Goal: Information Seeking & Learning: Learn about a topic

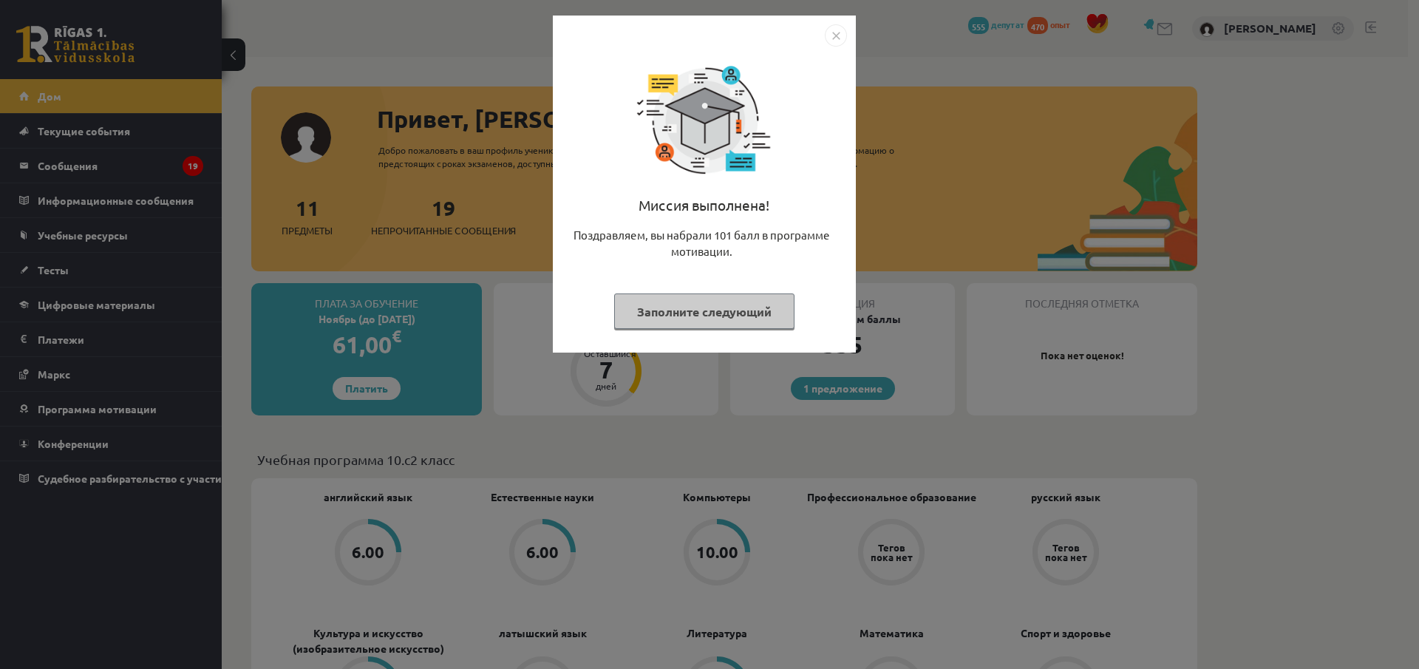
click at [833, 36] on img "Закрывать" at bounding box center [836, 35] width 22 height 22
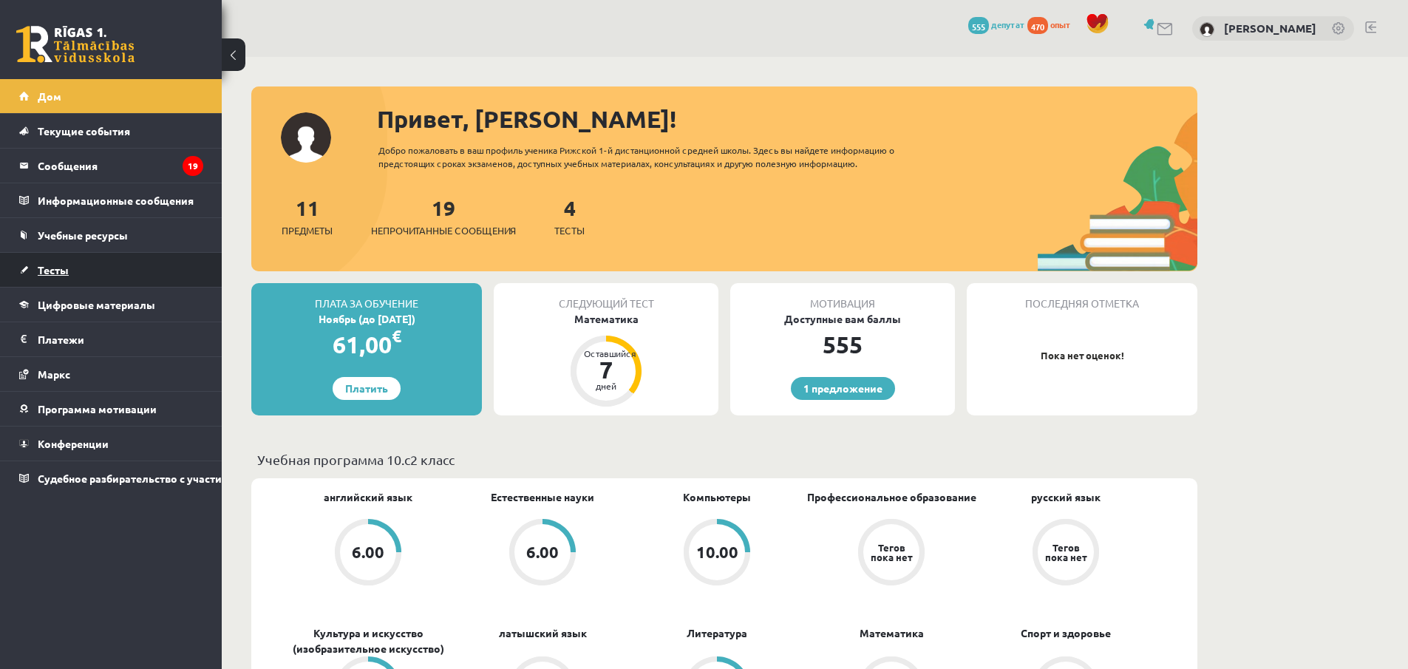
click at [60, 273] on font "Тесты" at bounding box center [53, 269] width 31 height 13
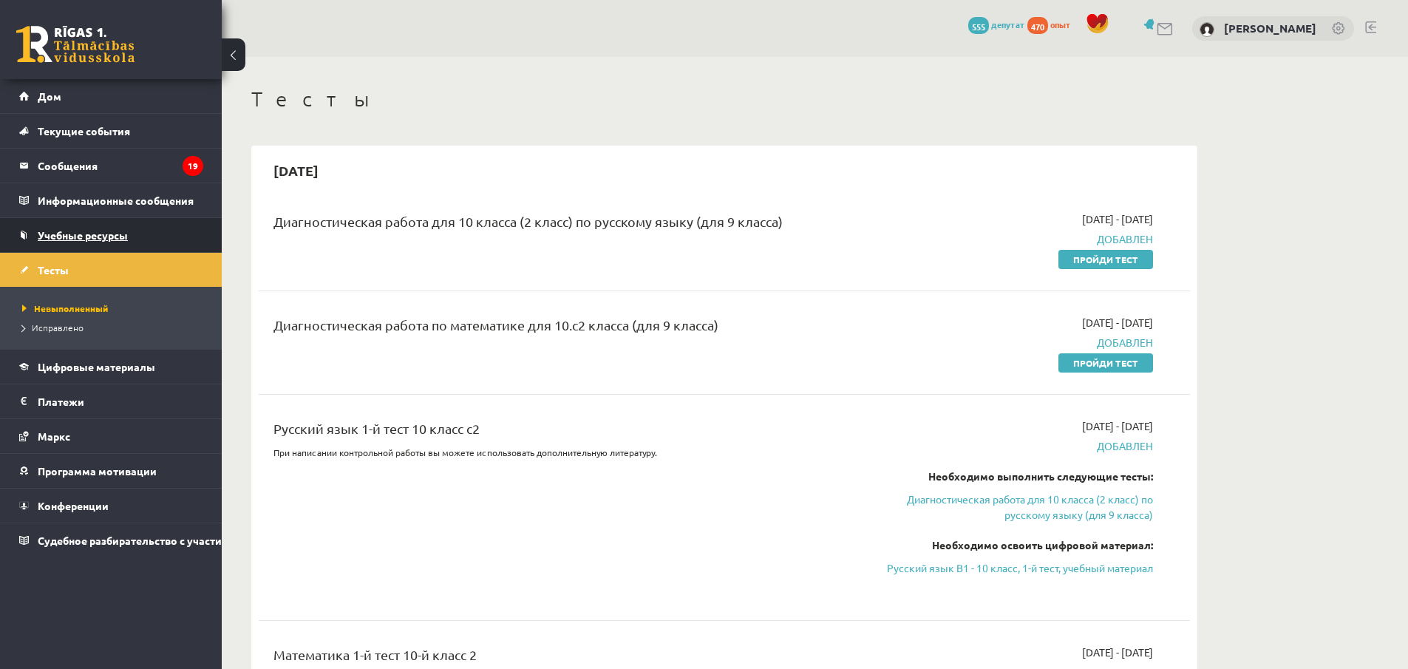
click at [62, 234] on font "Учебные ресурсы" at bounding box center [83, 234] width 90 height 13
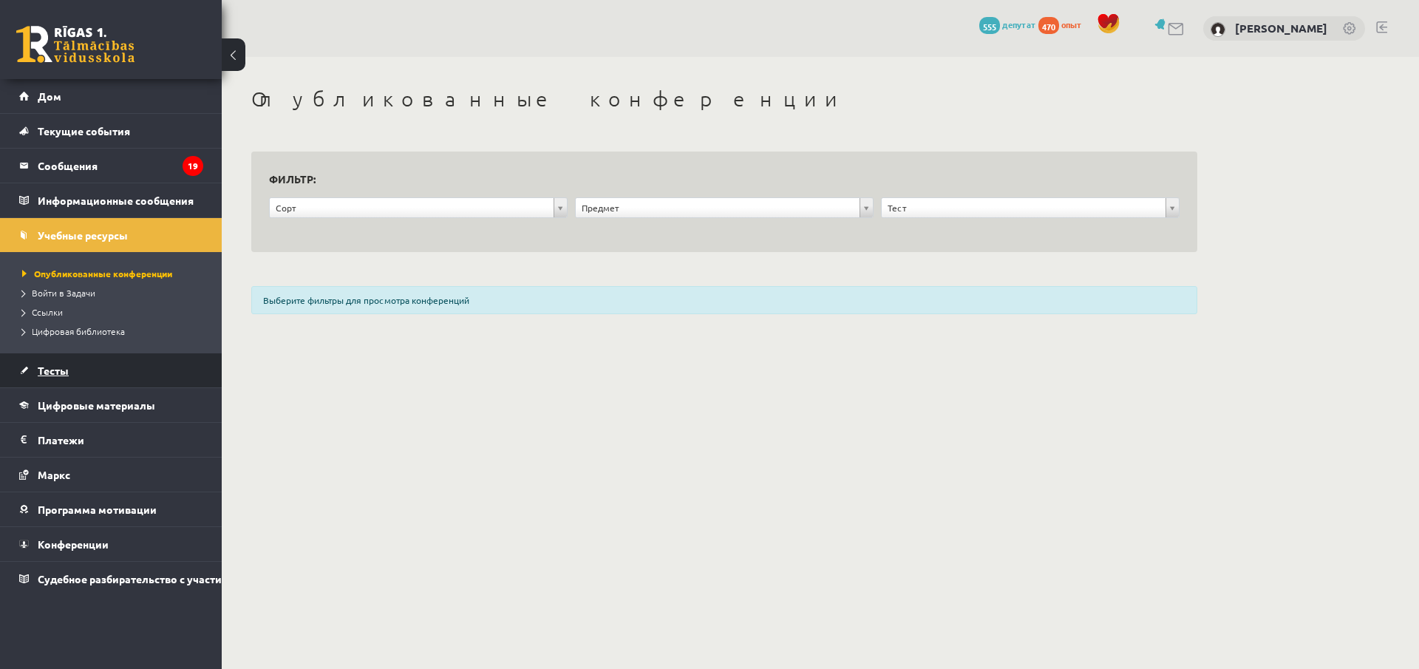
click at [58, 367] on font "Тесты" at bounding box center [53, 370] width 31 height 13
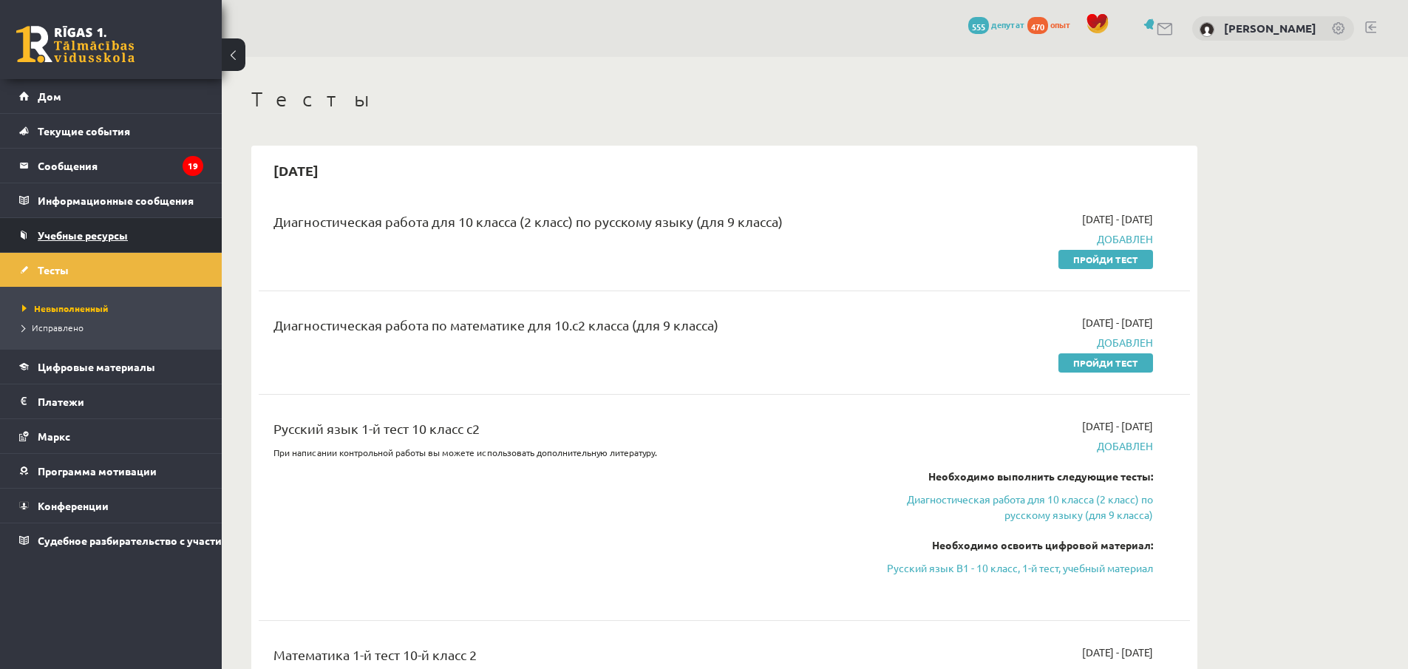
click at [103, 234] on font "Учебные ресурсы" at bounding box center [83, 234] width 90 height 13
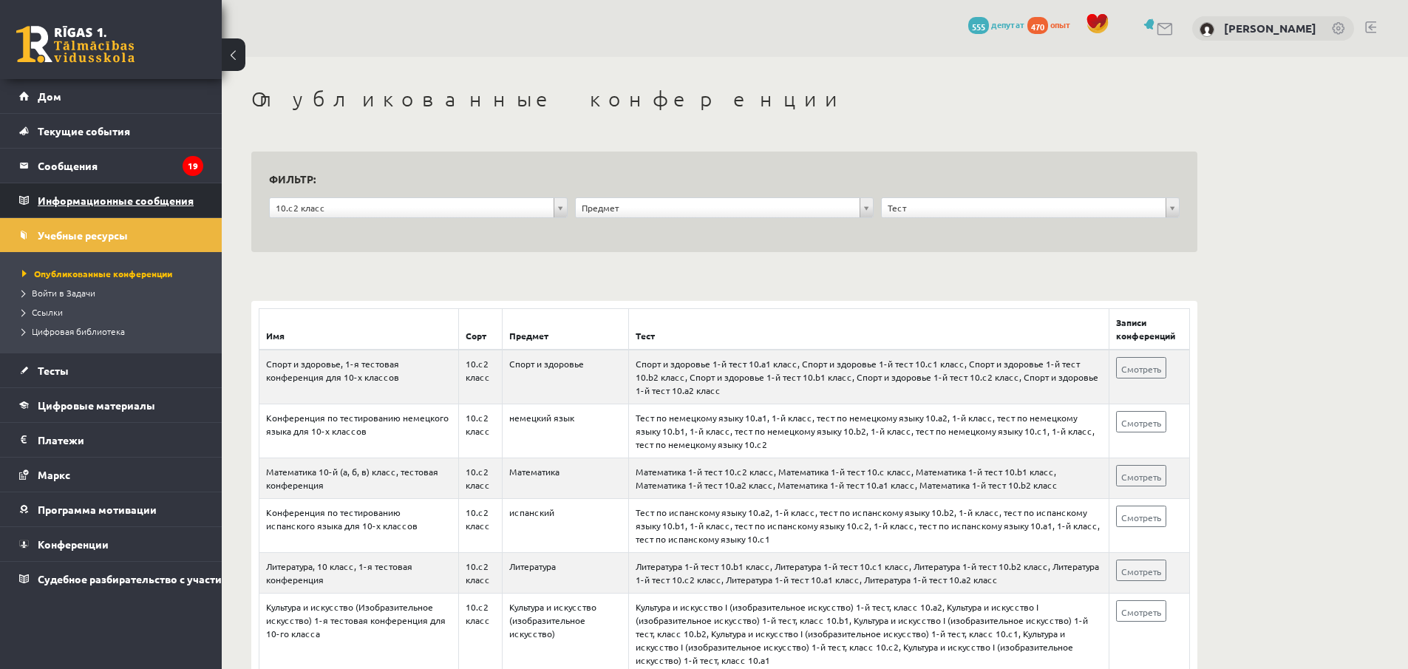
click at [150, 206] on font "Информационные сообщения" at bounding box center [116, 200] width 156 height 13
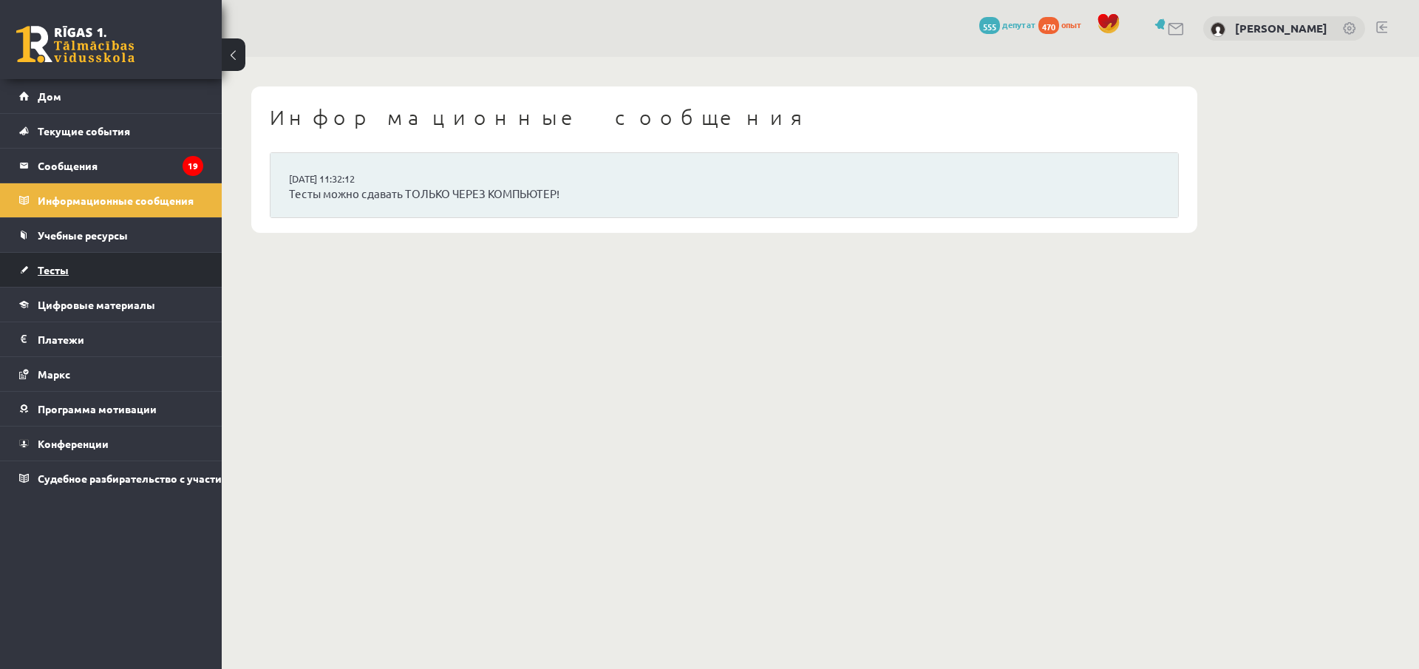
click at [67, 270] on link "Тесты" at bounding box center [111, 270] width 184 height 34
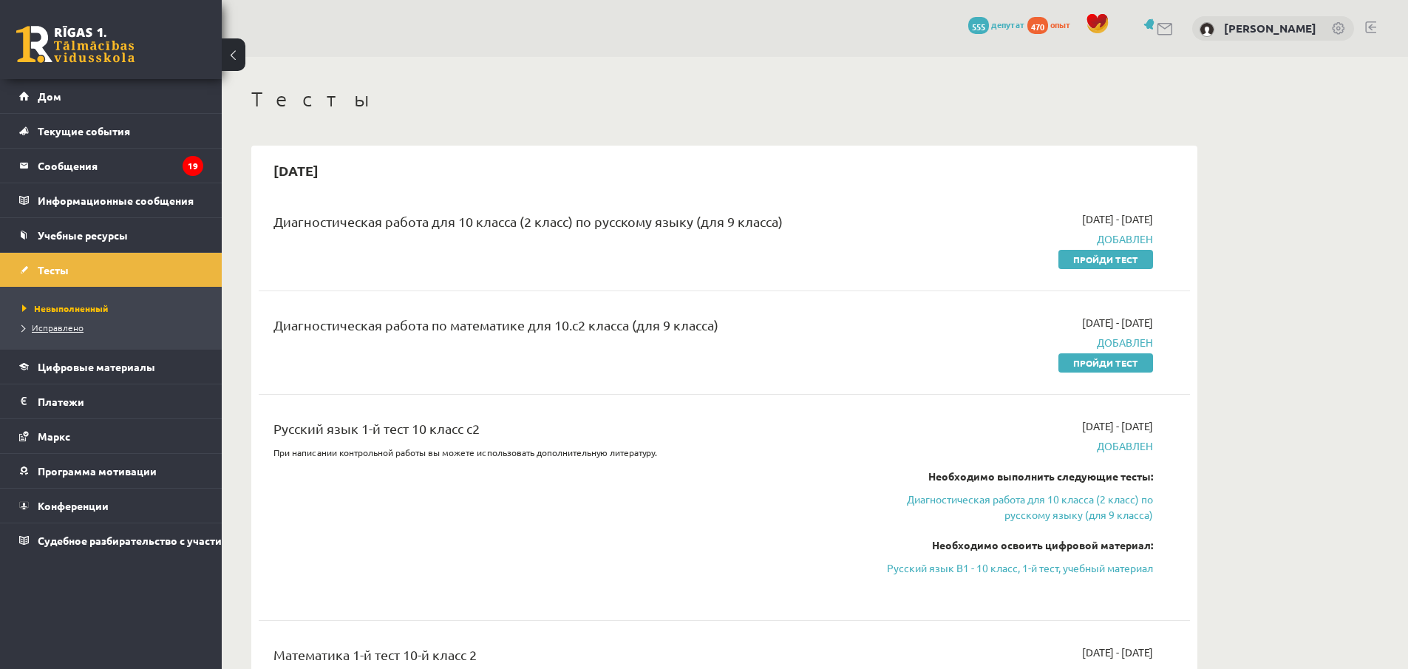
click at [72, 328] on font "Исправлено" at bounding box center [58, 327] width 52 height 12
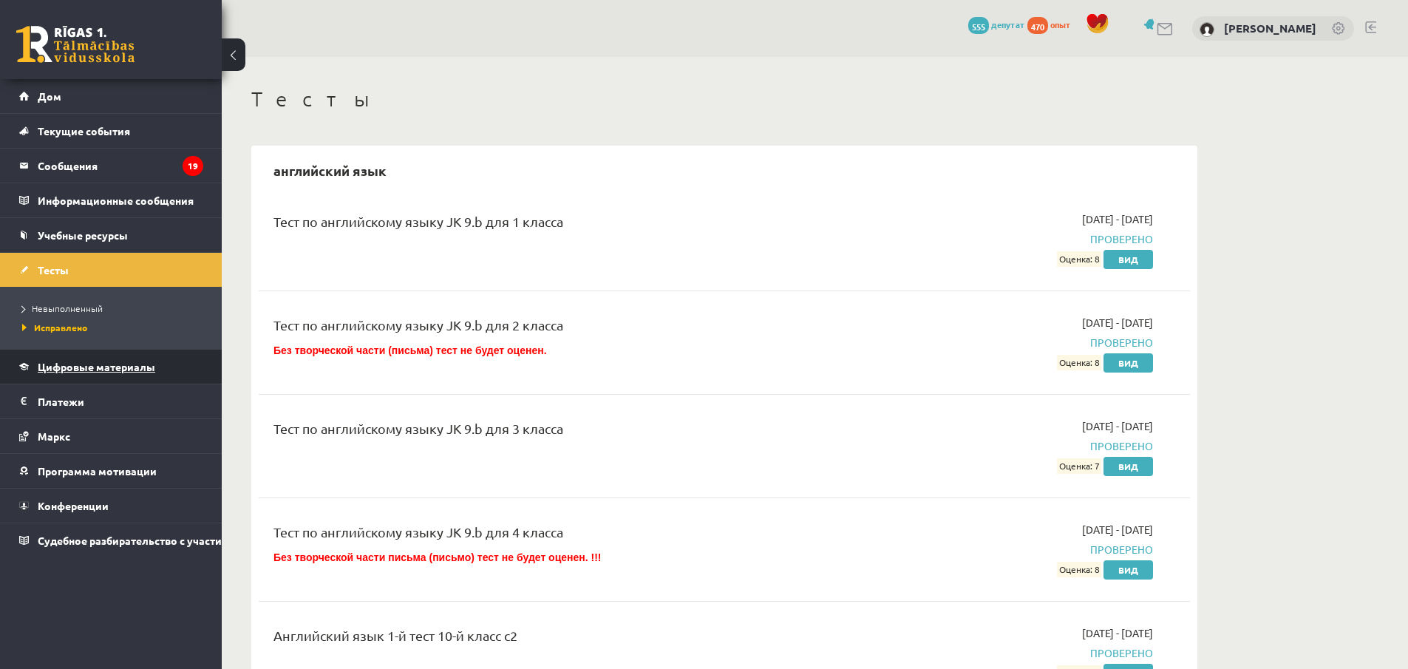
click at [62, 361] on link "Цифровые материалы" at bounding box center [111, 367] width 184 height 34
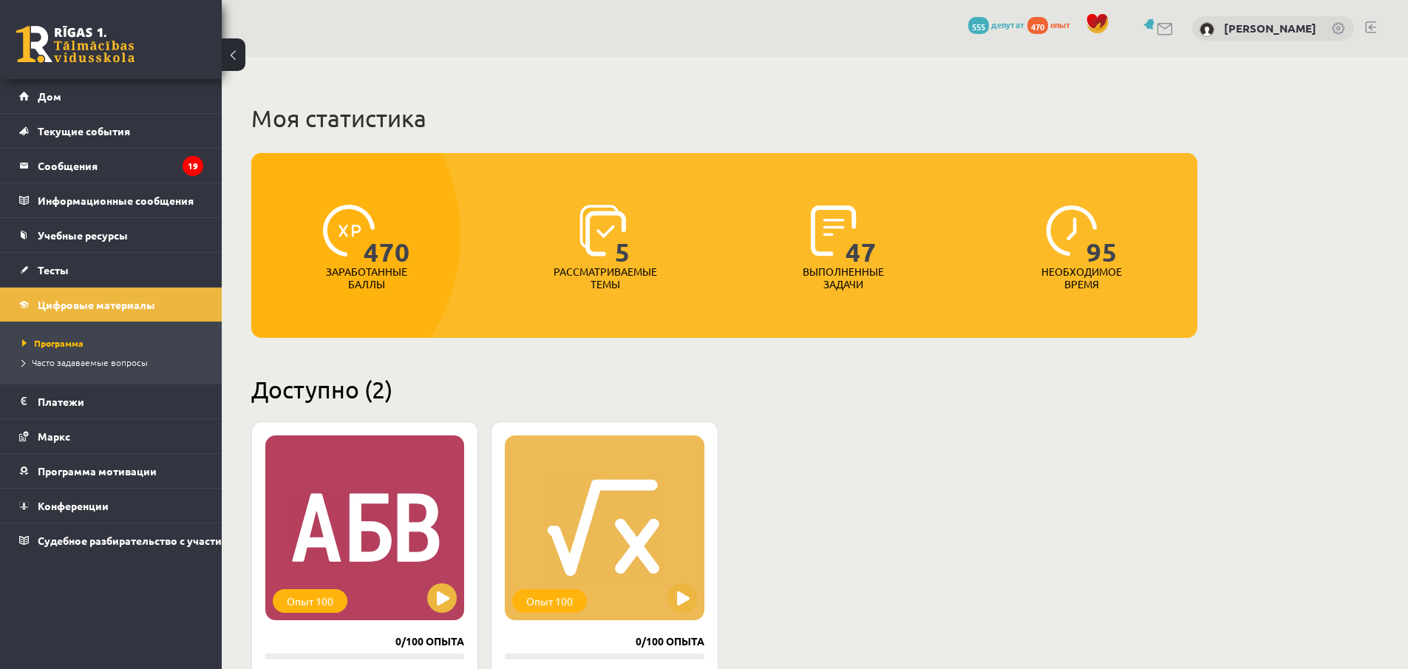
scroll to position [222, 0]
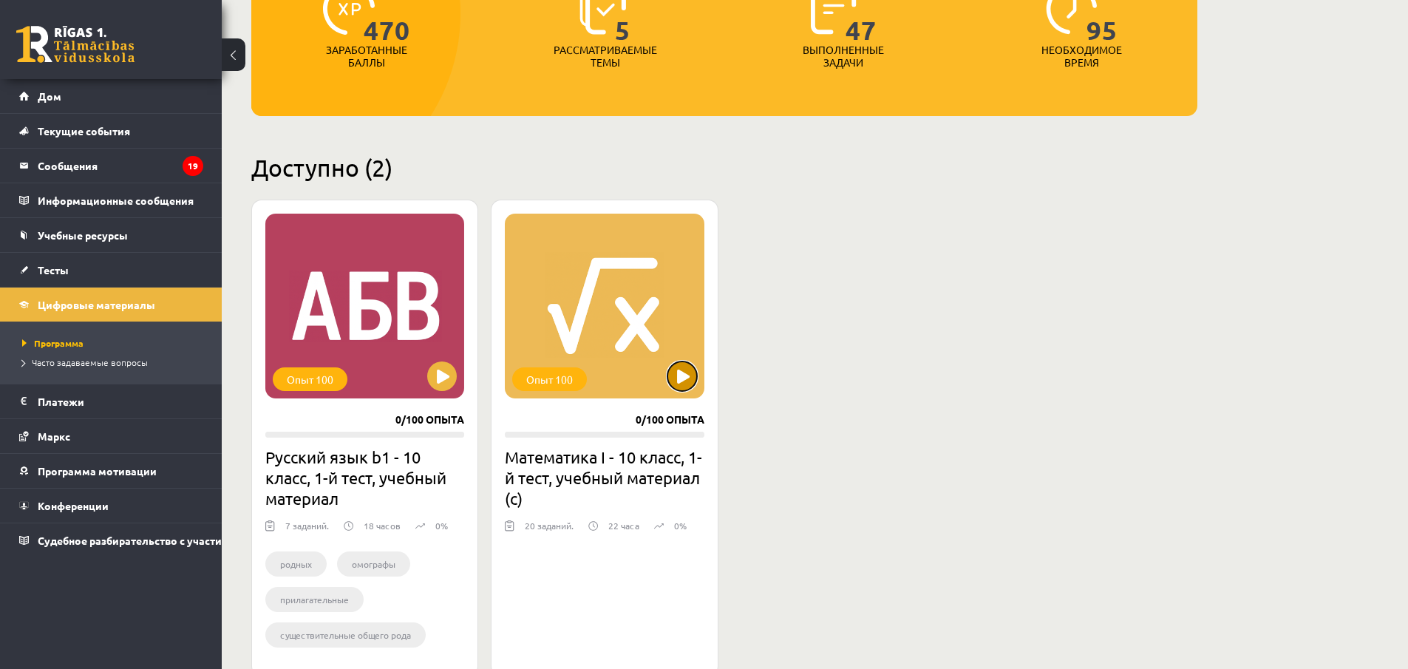
click at [677, 381] on button at bounding box center [682, 376] width 30 height 30
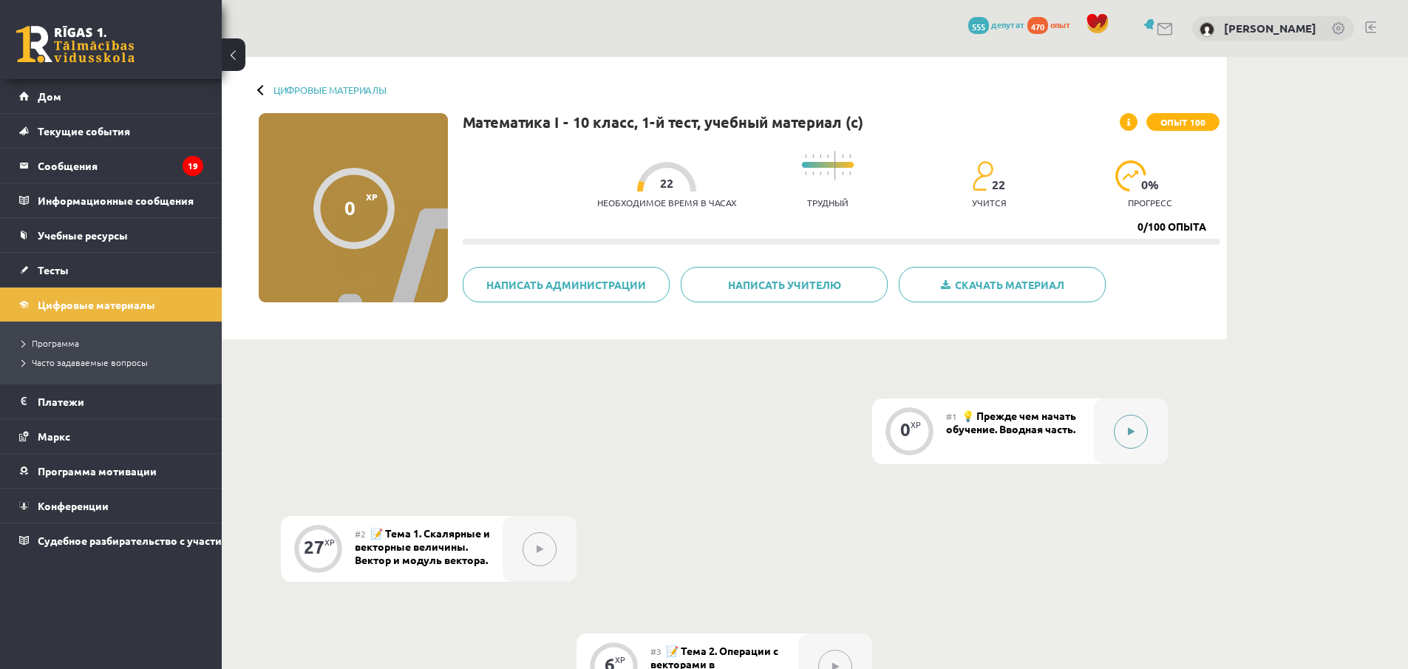
click at [1123, 439] on button at bounding box center [1131, 432] width 34 height 34
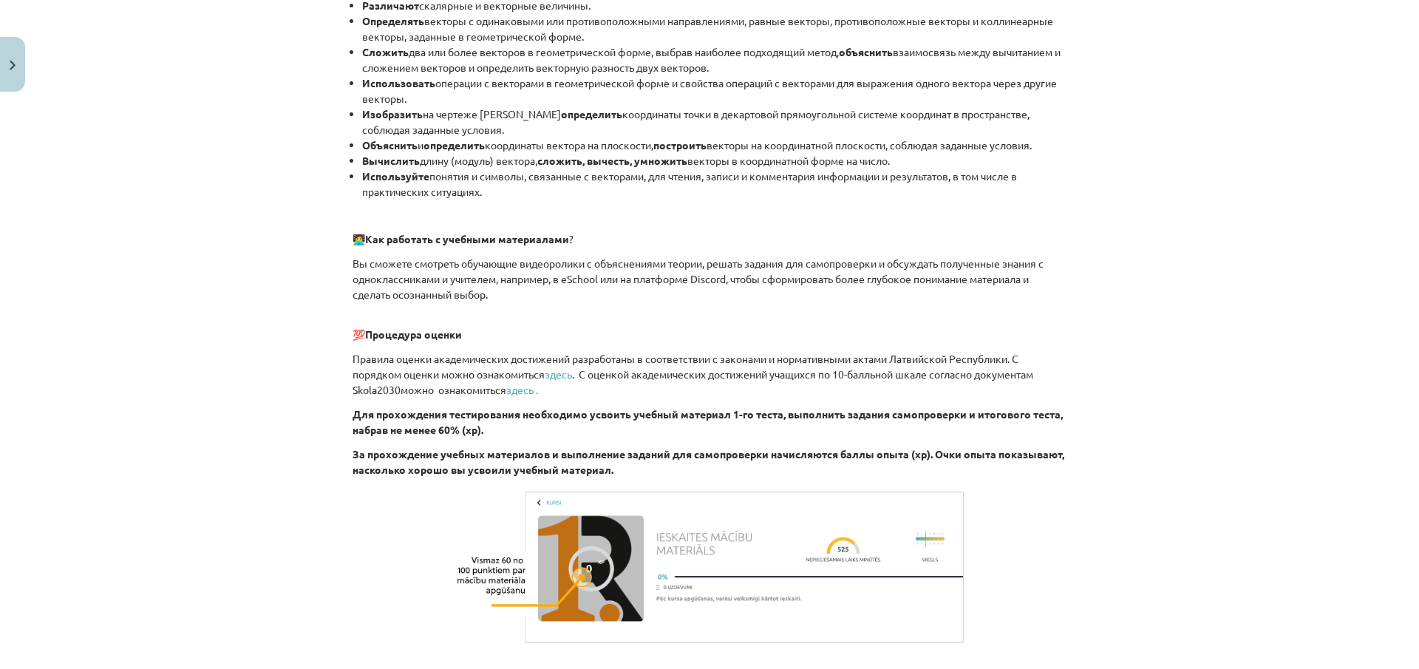
scroll to position [742, 0]
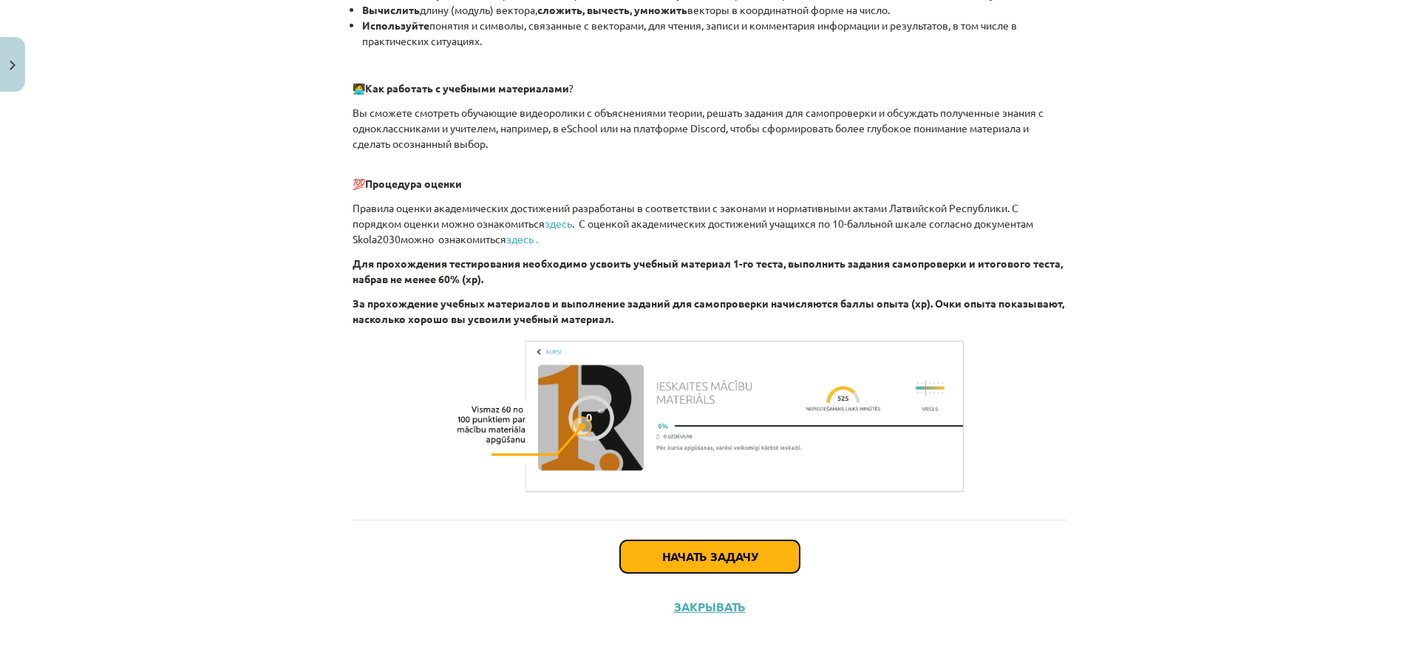
click at [739, 554] on font "Начать задачу" at bounding box center [709, 556] width 95 height 16
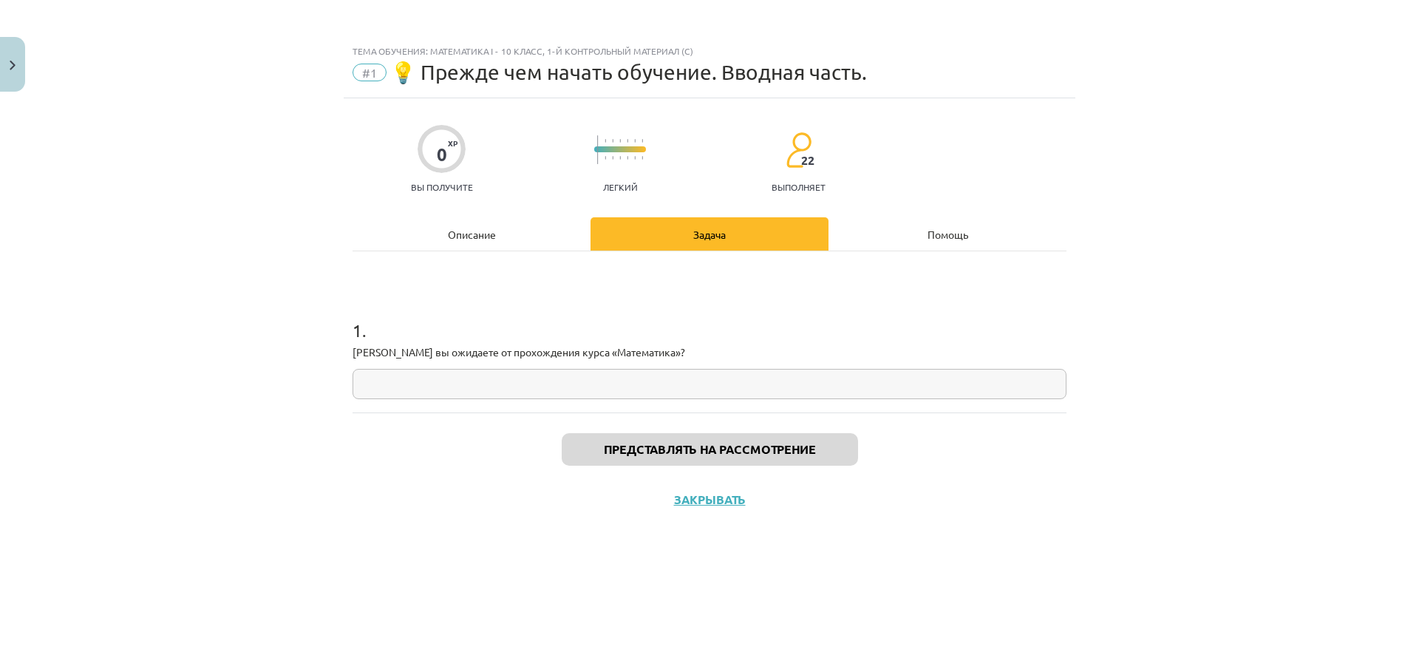
click at [585, 387] on input "text" at bounding box center [710, 384] width 714 height 30
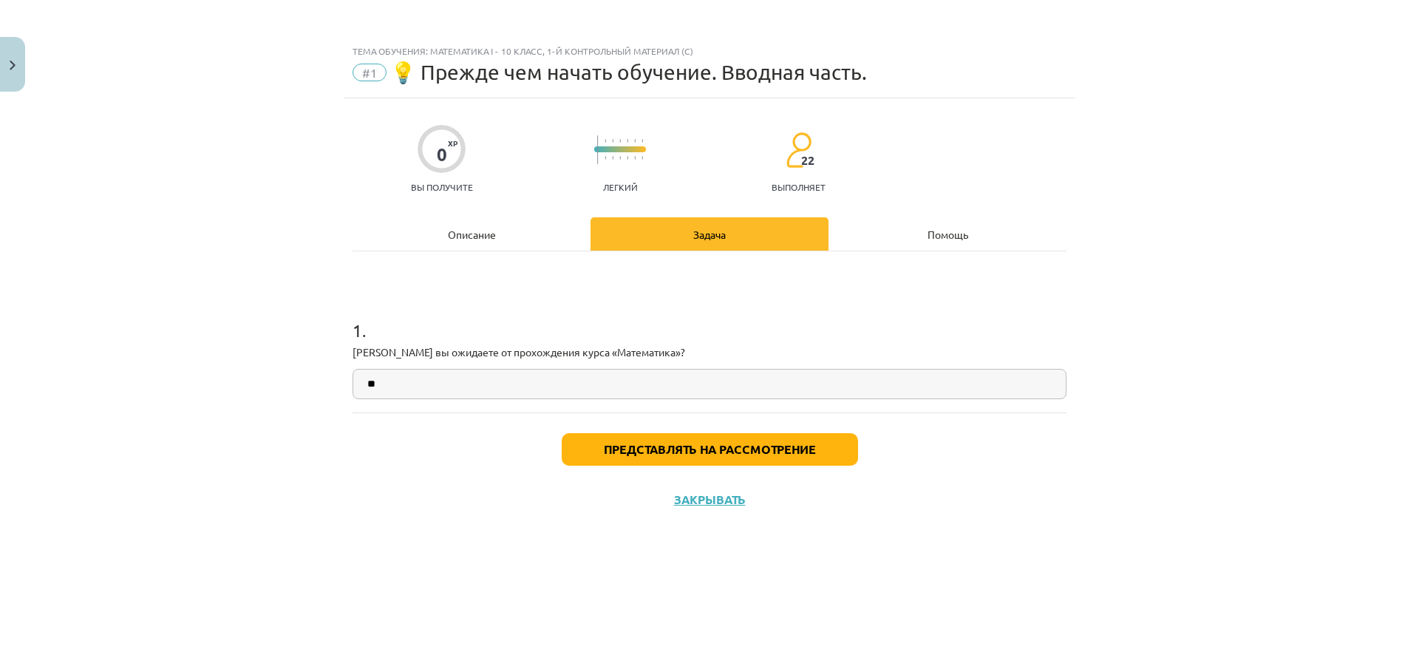
type input "*"
type input "***"
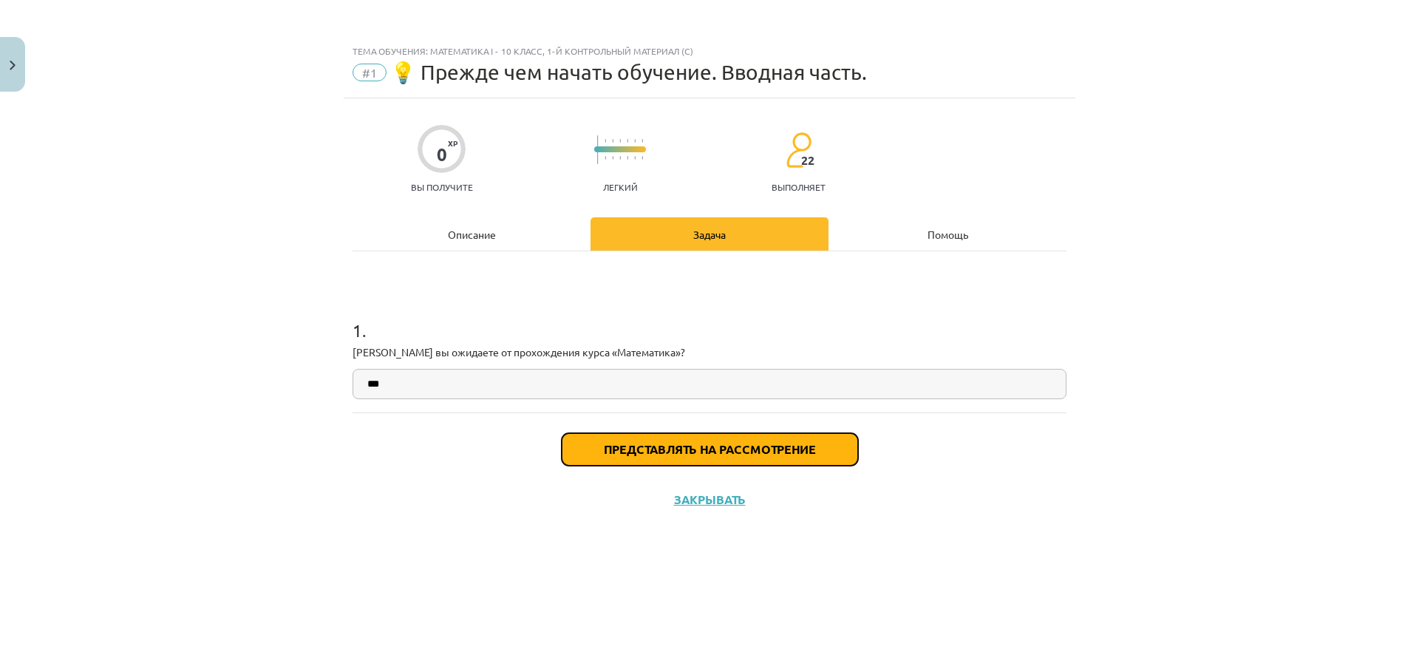
click at [702, 447] on font "Представлять на рассмотрение" at bounding box center [710, 449] width 212 height 16
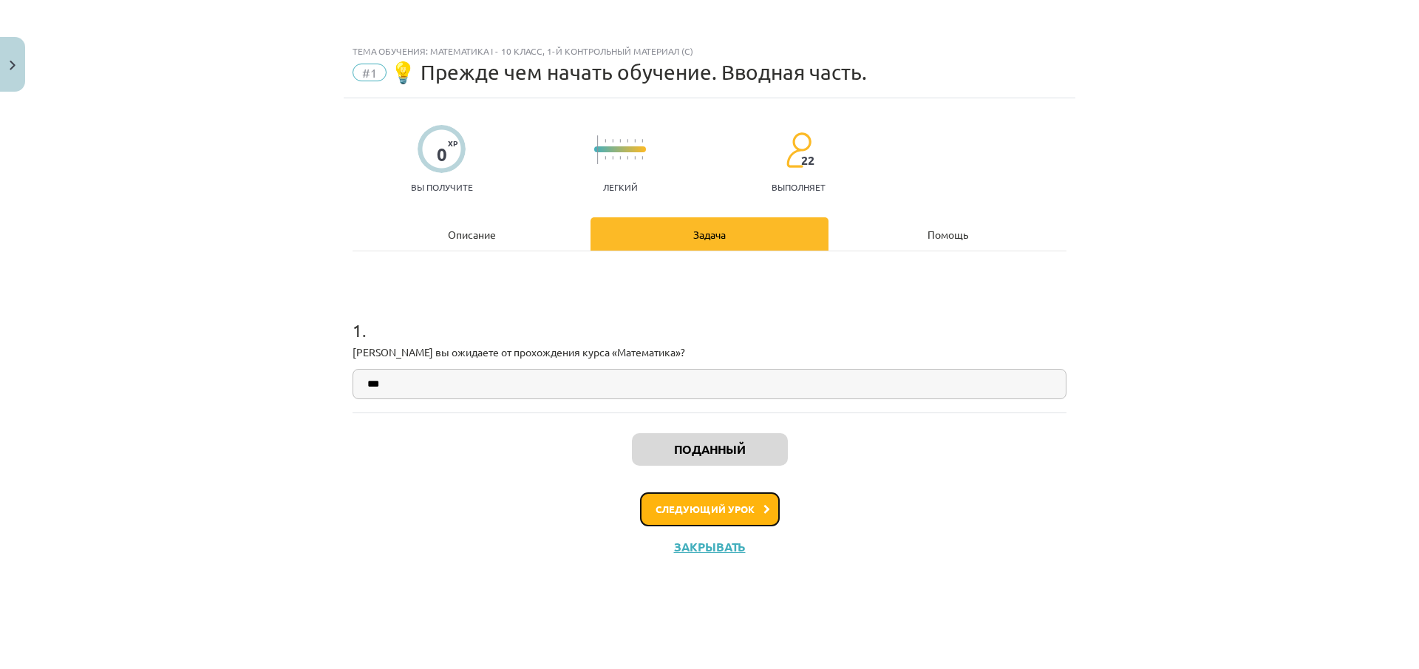
click at [712, 508] on font "Следующий урок" at bounding box center [705, 509] width 99 height 13
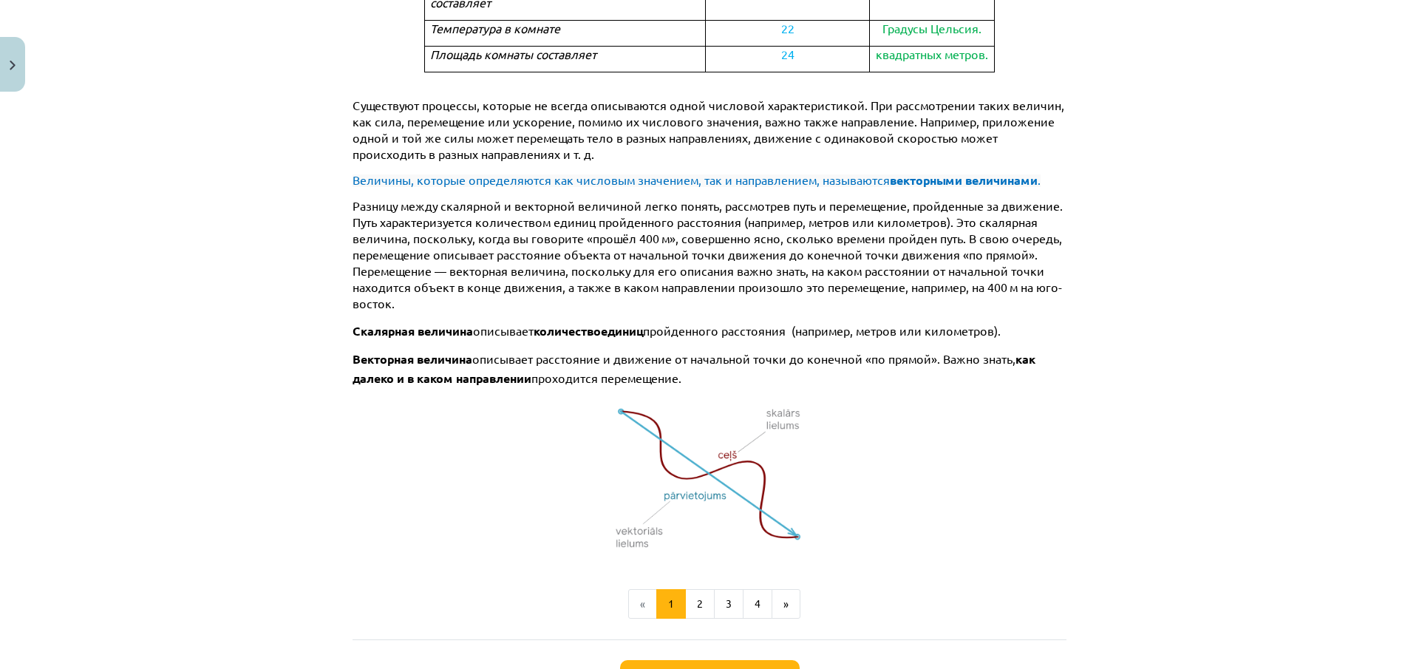
scroll to position [1007, 0]
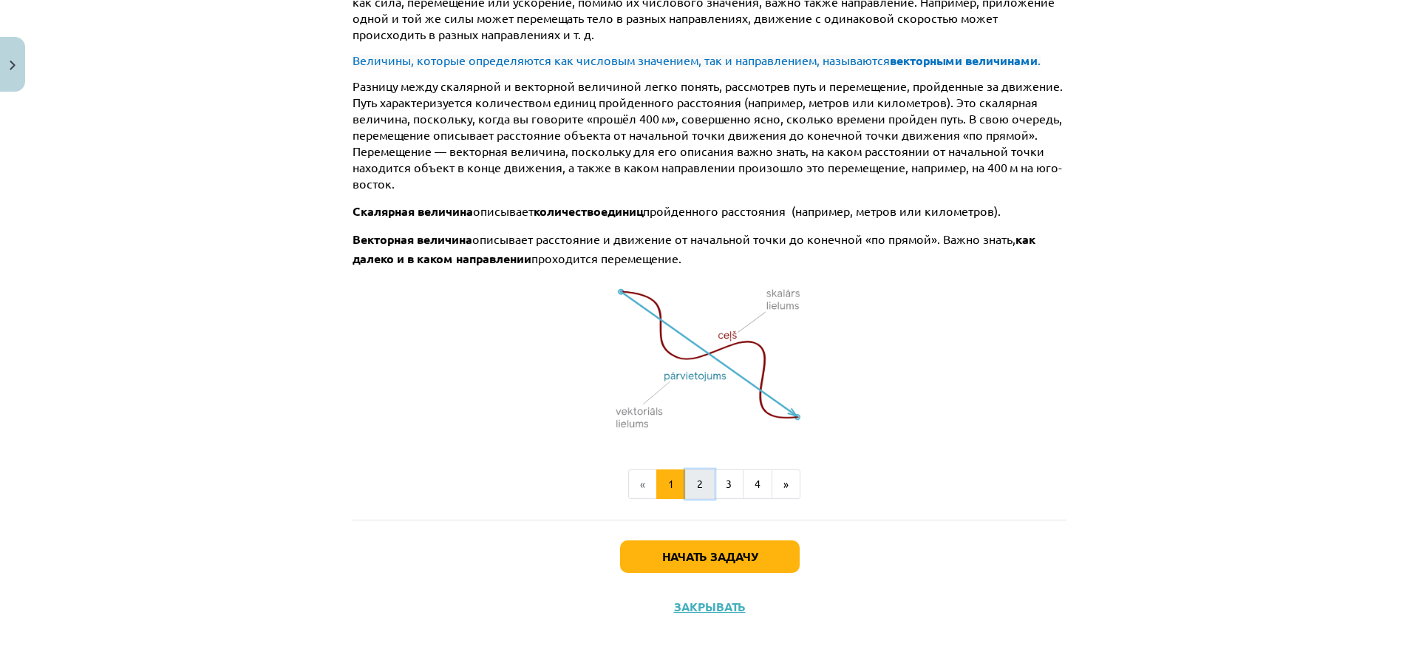
click at [694, 490] on button "2" at bounding box center [700, 484] width 30 height 30
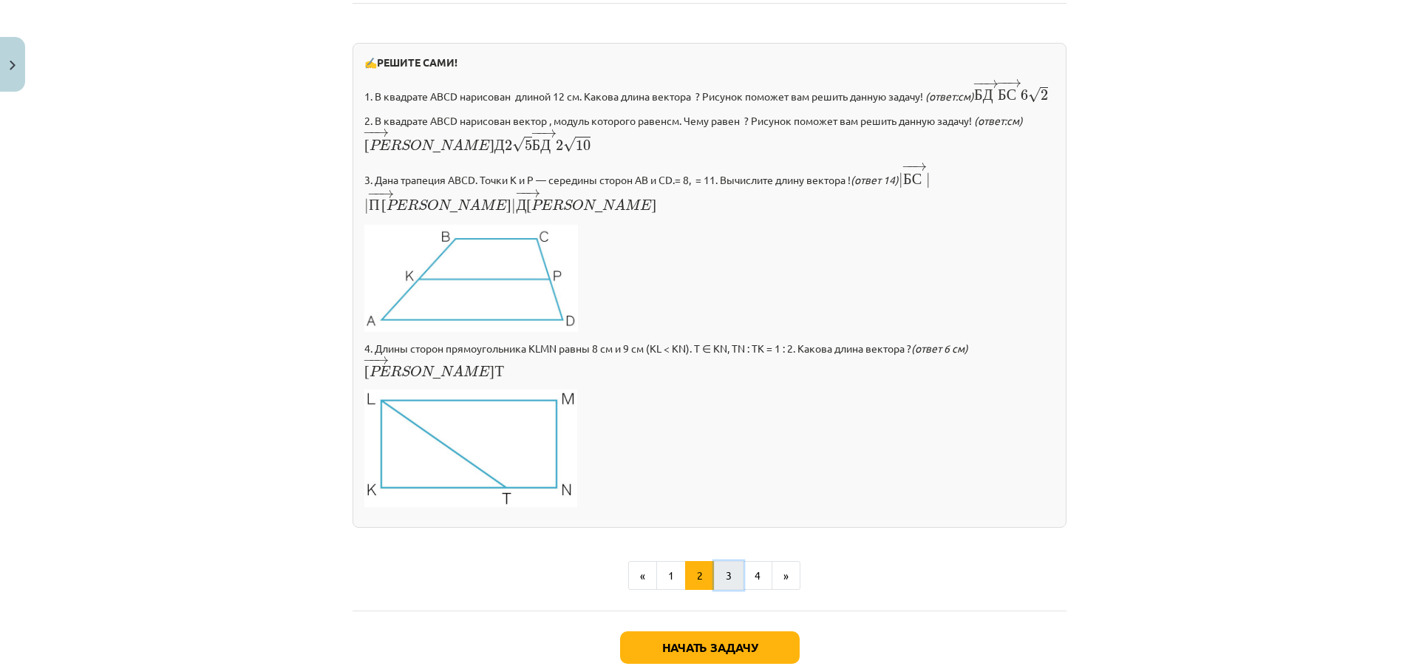
click at [726, 568] on font "3" at bounding box center [729, 574] width 6 height 13
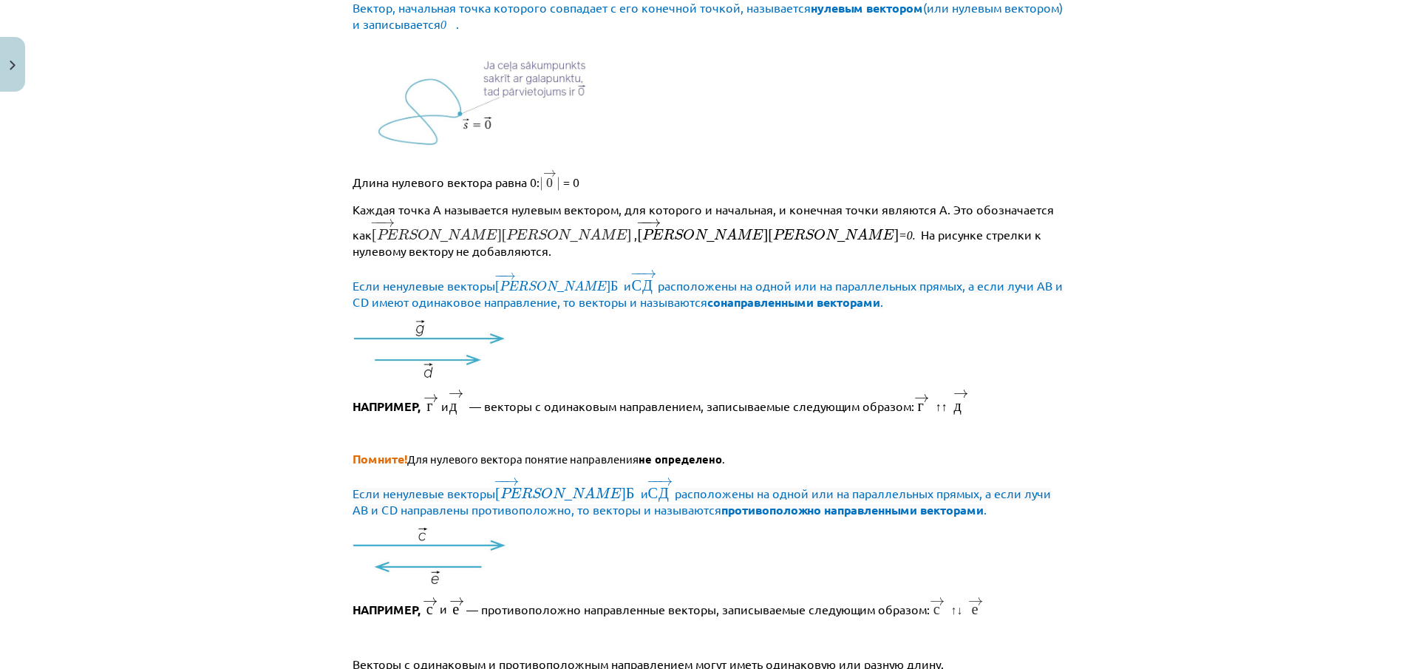
scroll to position [436, 0]
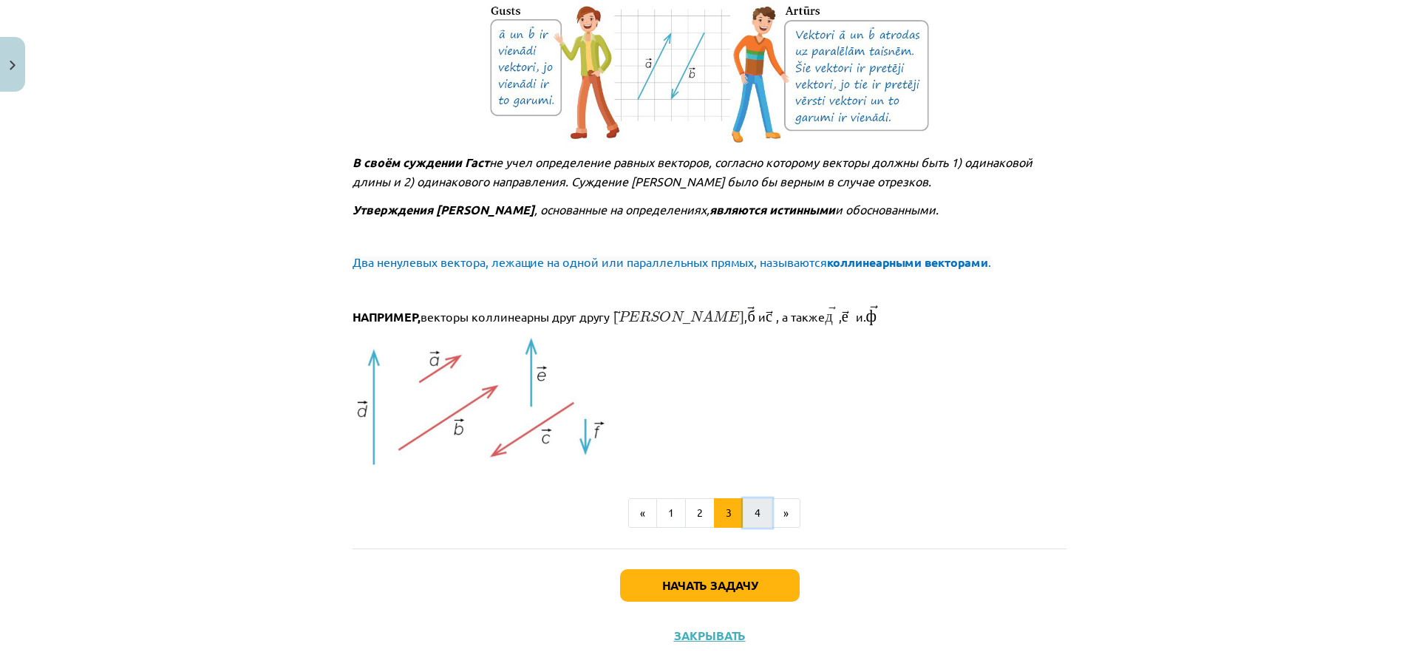
click at [755, 505] on font "4" at bounding box center [758, 511] width 6 height 13
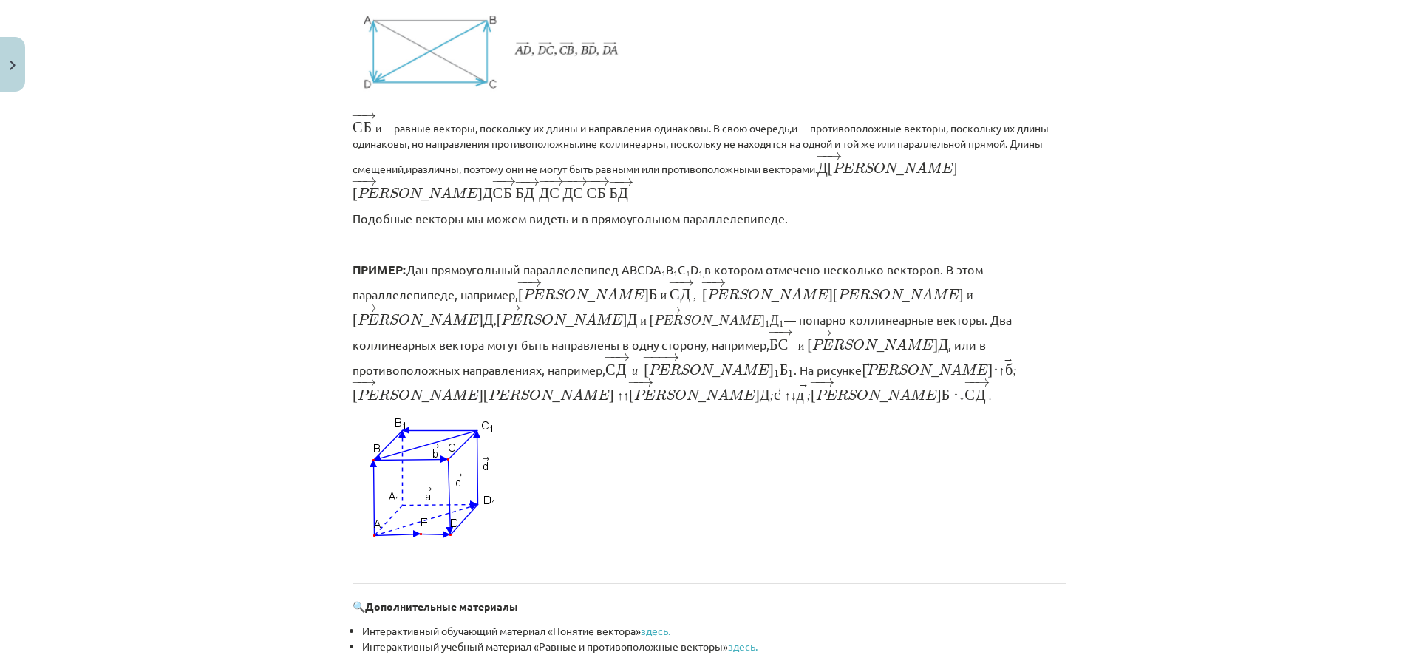
scroll to position [1249, 0]
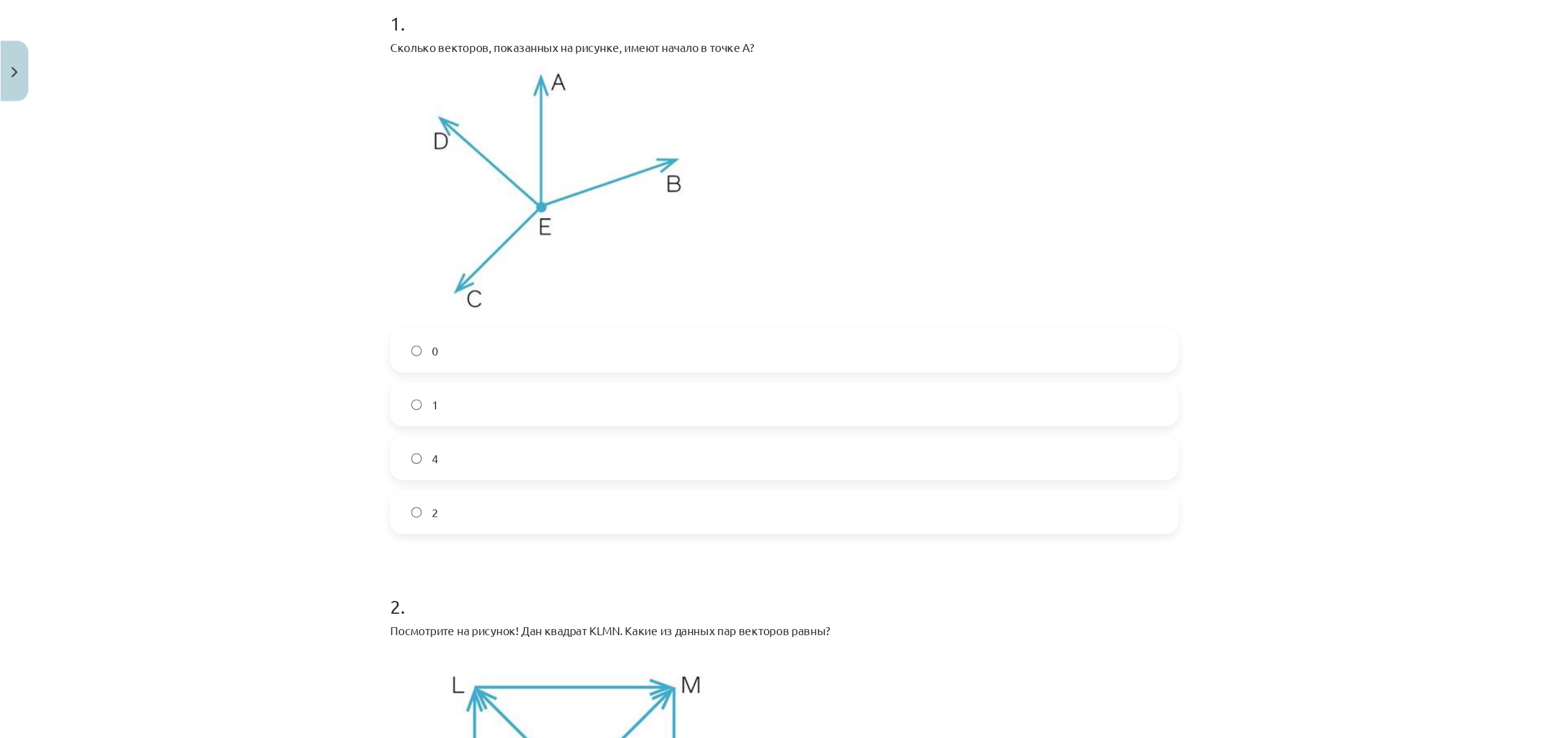
scroll to position [215, 0]
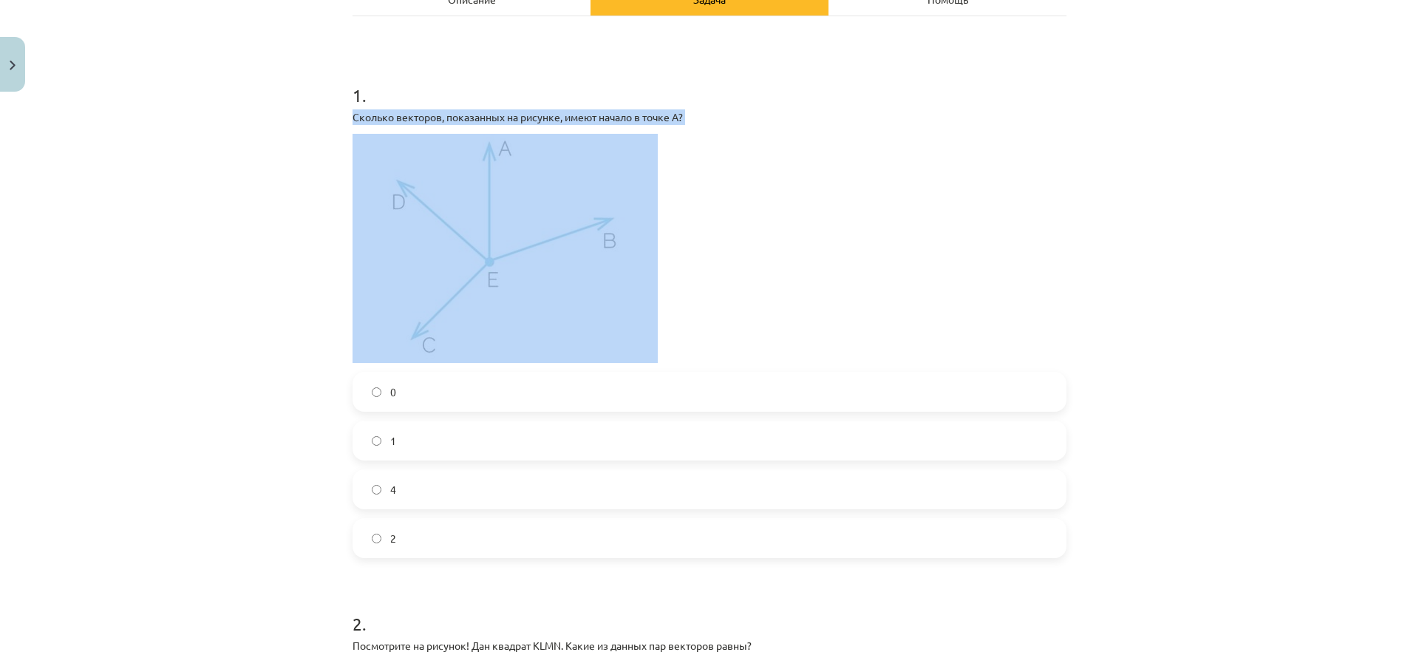
drag, startPoint x: 348, startPoint y: 113, endPoint x: 392, endPoint y: 190, distance: 88.4
click at [392, 190] on div "Сколько векторов, показанных на рисунке, имеют начало в точке А?" at bounding box center [710, 235] width 714 height 253
click at [310, 185] on div "Тема обучения: Математика I - 10 класс, 1-й контрольный материал (c) #2 📝 Тема …" at bounding box center [709, 334] width 1419 height 669
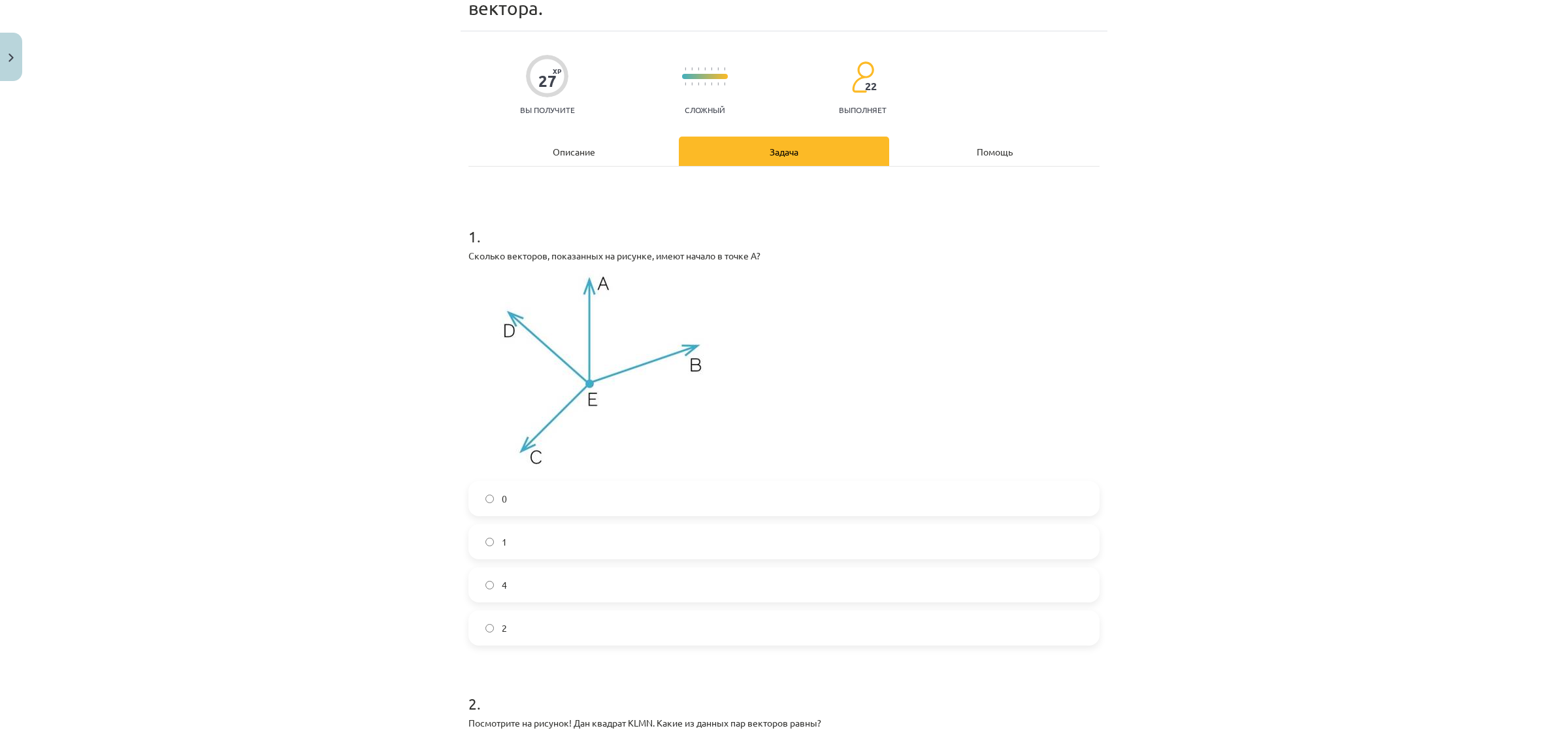
scroll to position [76, 0]
